Goal: Ask a question

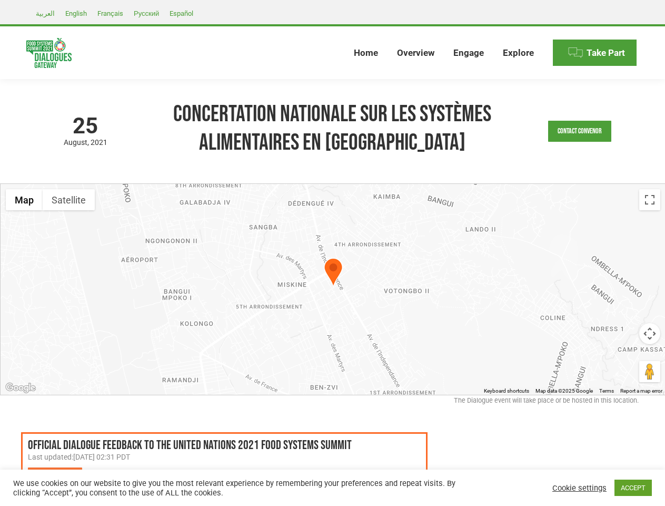
click at [332, 253] on div at bounding box center [333, 289] width 665 height 211
click at [580, 131] on link "Contact Convenor" at bounding box center [579, 131] width 63 height 21
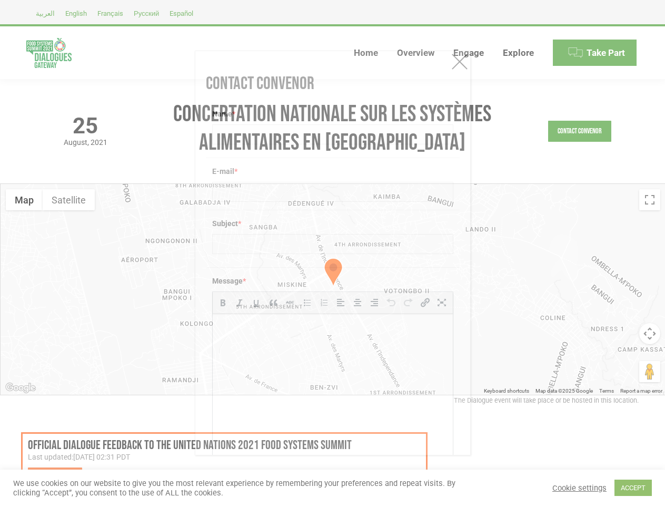
click at [333, 289] on div "Message * b i link b-quote del ins img ul ol li code more close tags" at bounding box center [333, 378] width 254 height 222
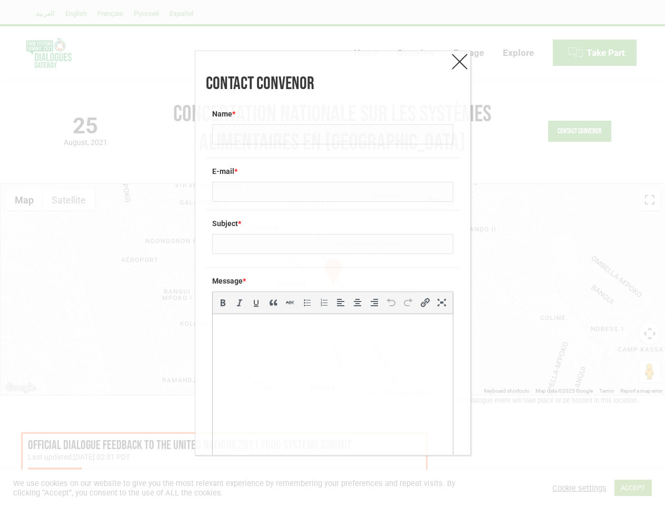
click at [333, 289] on div "Message * b i link b-quote del ins img ul ol li code more close tags" at bounding box center [333, 378] width 254 height 222
click at [333, 273] on div "Message * b i link b-quote del ins img ul ol li code more close tags" at bounding box center [333, 378] width 254 height 222
click at [24, 200] on div "Contact Convenor Name * E-mail * Subject * Message * b i link b-quote del ins i…" at bounding box center [332, 253] width 665 height 506
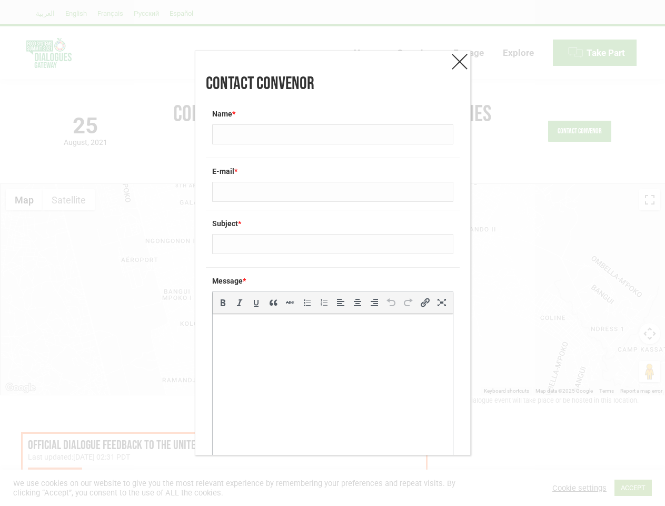
click at [68, 200] on div "Contact Convenor Name * E-mail * Subject * Message * b i link b-quote del ins i…" at bounding box center [332, 253] width 665 height 506
